Goal: Navigation & Orientation: Find specific page/section

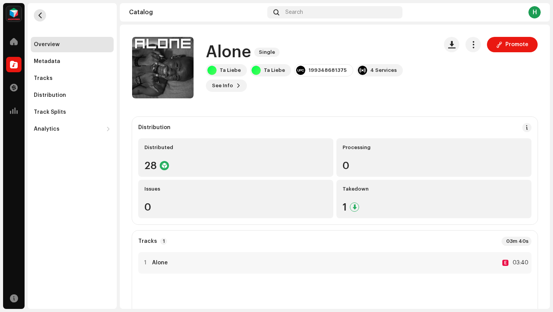
click at [42, 19] on button "button" at bounding box center [40, 15] width 12 height 12
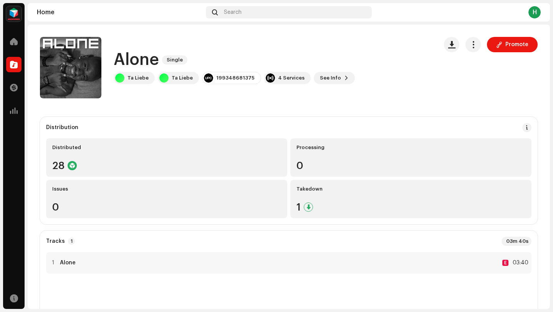
click at [42, 19] on div "Home Search H" at bounding box center [289, 12] width 522 height 18
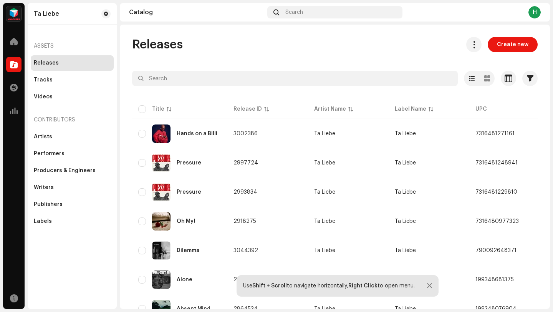
scroll to position [37, 0]
